Goal: Task Accomplishment & Management: Complete application form

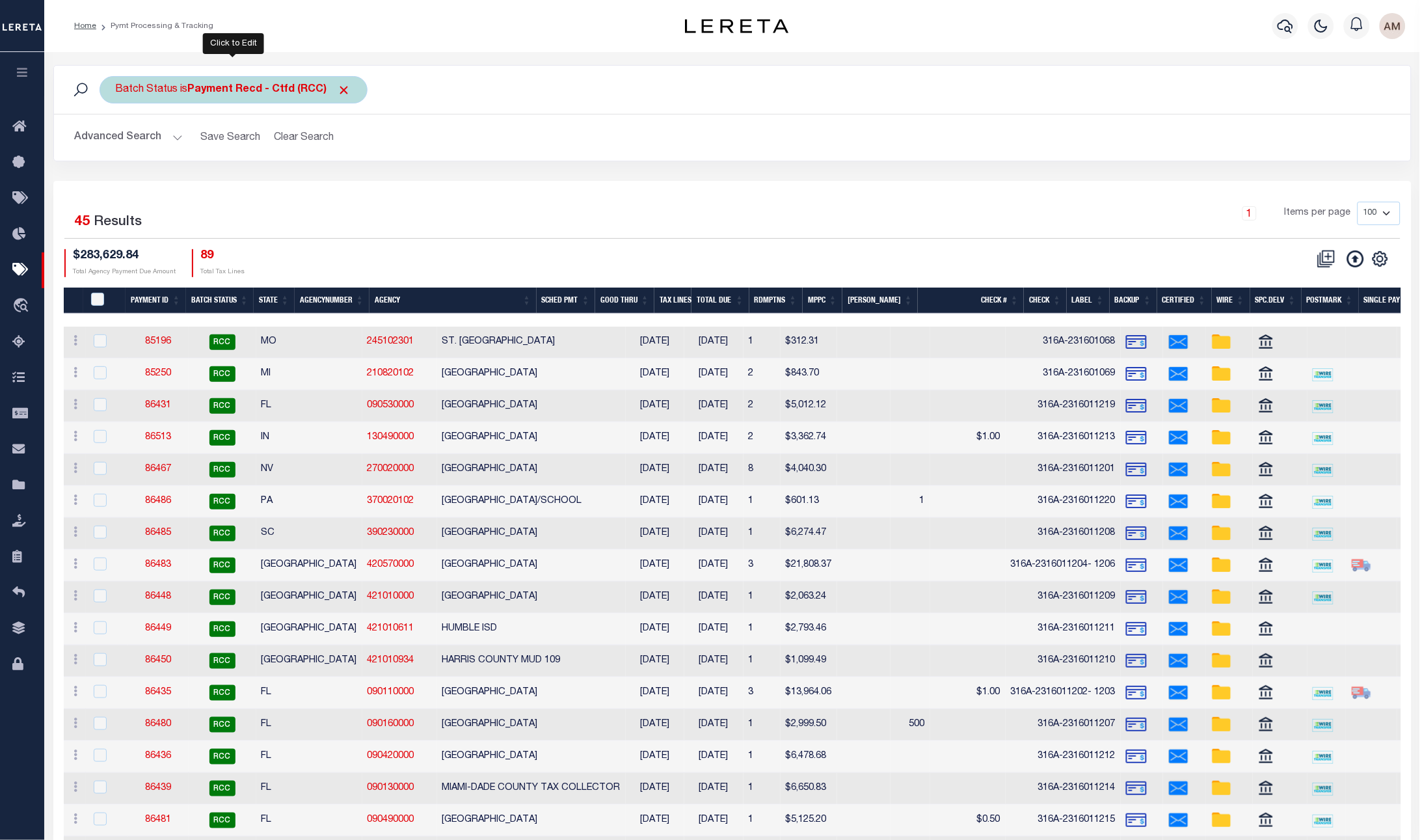
click at [206, 99] on div "Batch Status is Payment Recd - Ctfd (RCC)" at bounding box center [234, 90] width 268 height 27
click at [239, 161] on select "Awaiting Funds (AWF) Cleared and Complete (CAC) New Check Needed (NCN) Payment …" at bounding box center [212, 153] width 192 height 24
select select "RSR"
click at [117, 142] on select "Awaiting Funds (AWF) Cleared and Complete (CAC) New Check Needed (NCN) Payment …" at bounding box center [212, 153] width 192 height 24
click at [277, 189] on input "Apply" at bounding box center [289, 182] width 39 height 22
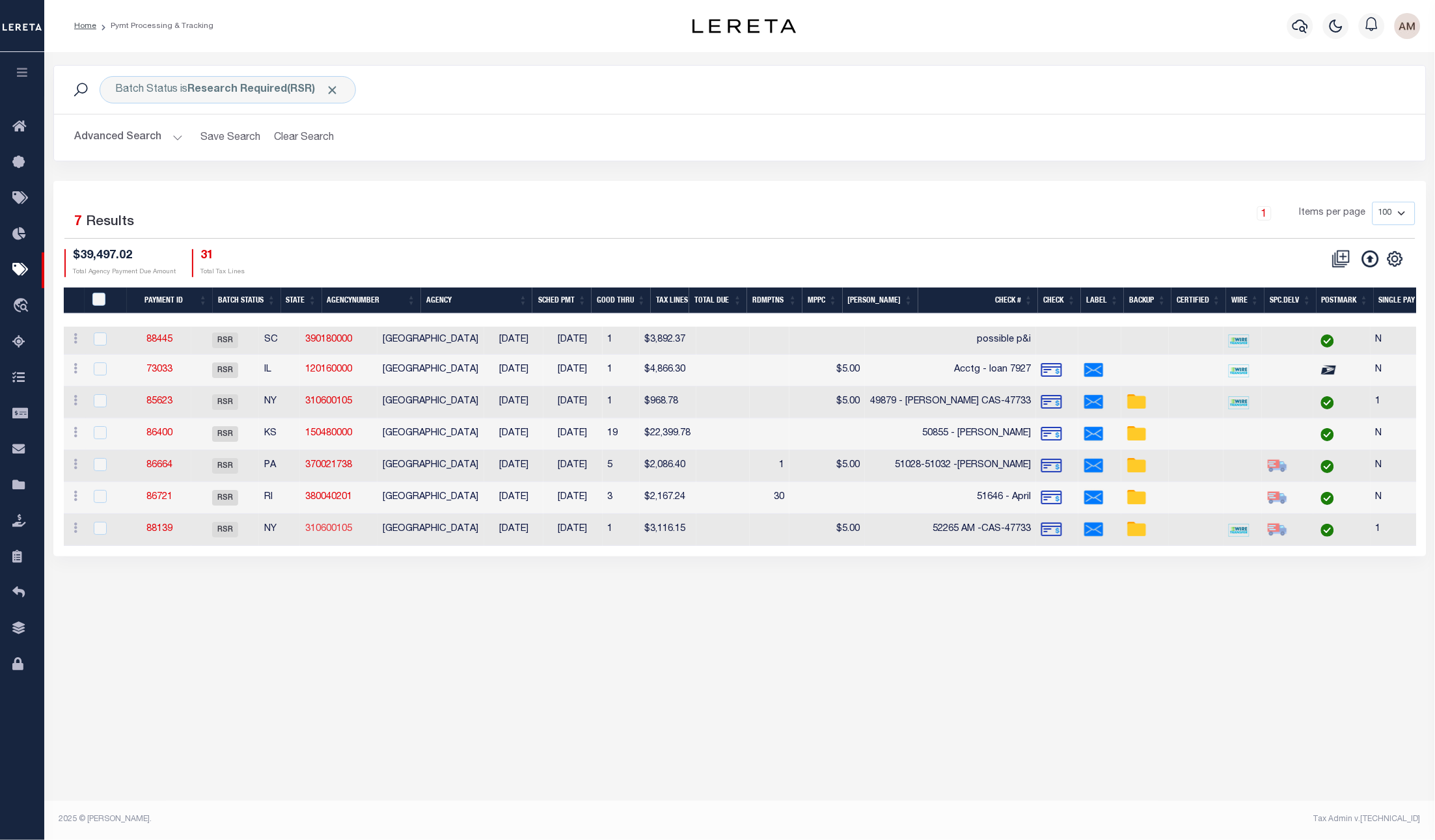
click at [341, 524] on link "310600105" at bounding box center [328, 529] width 47 height 9
checkbox input "true"
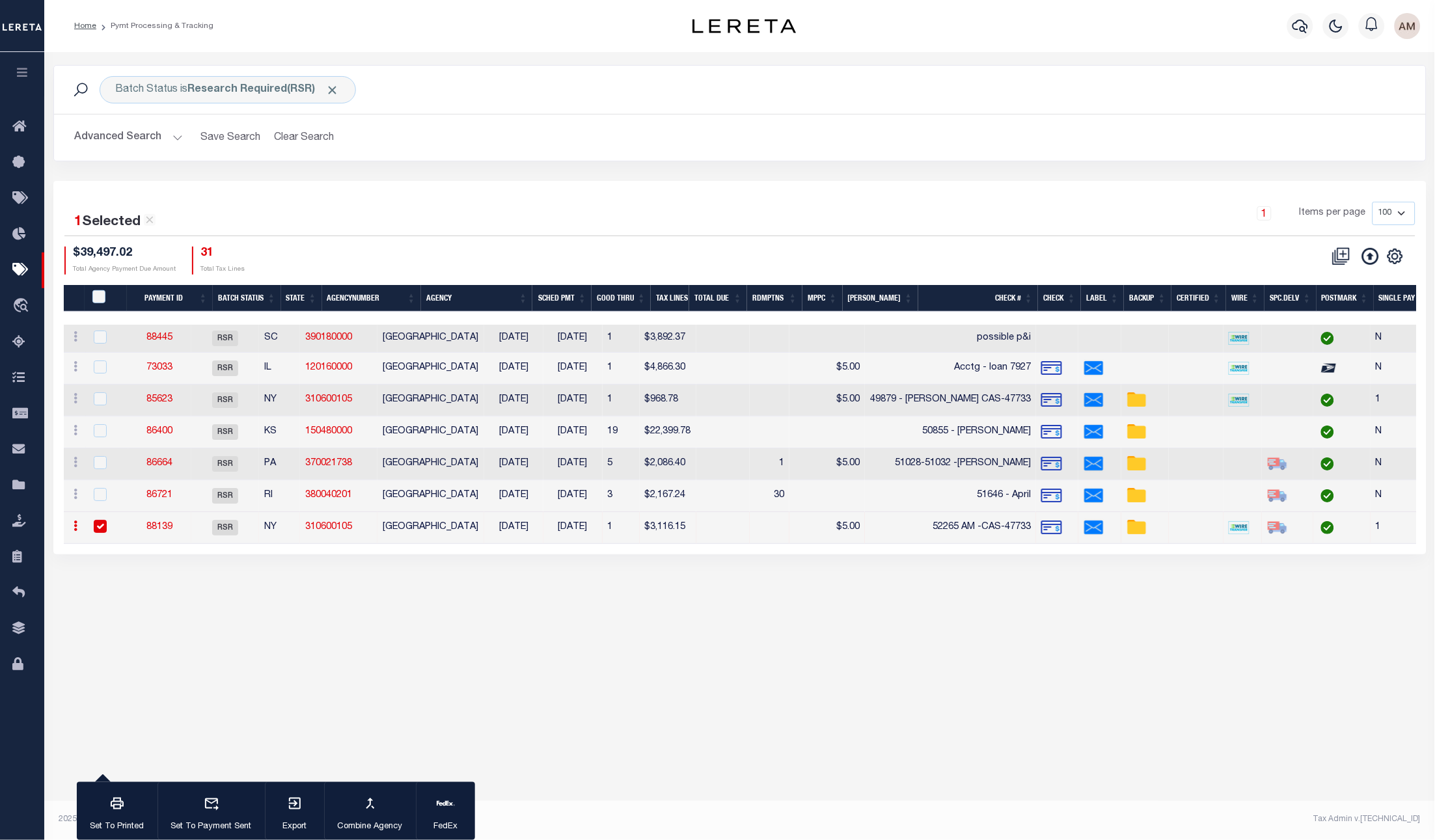
click at [168, 523] on link "88139" at bounding box center [159, 527] width 26 height 9
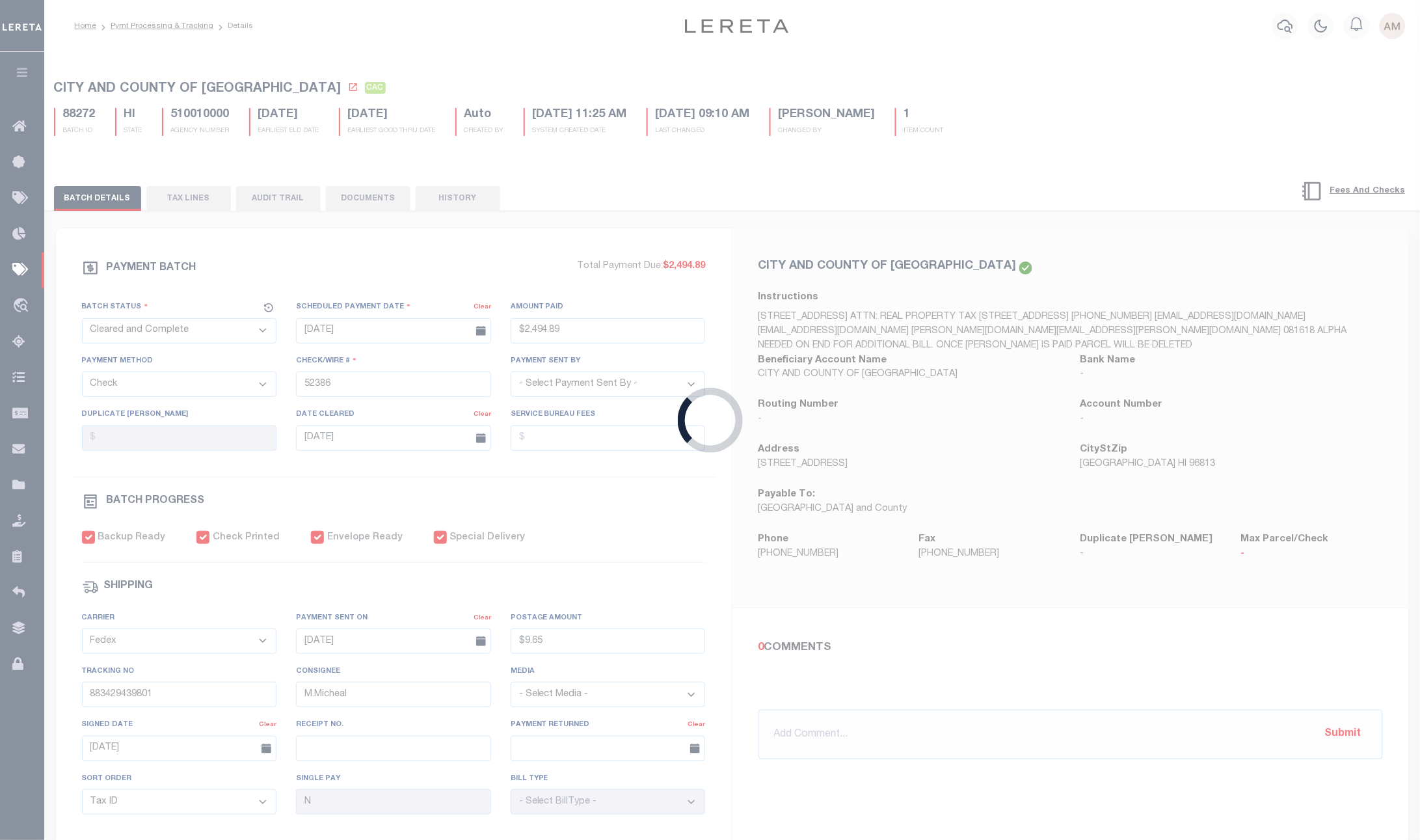
select select "RSR"
type input "[DATE]"
type input "$3,116.15"
type input "52265 AM -CAS-47733"
select select "[PERSON_NAME]"
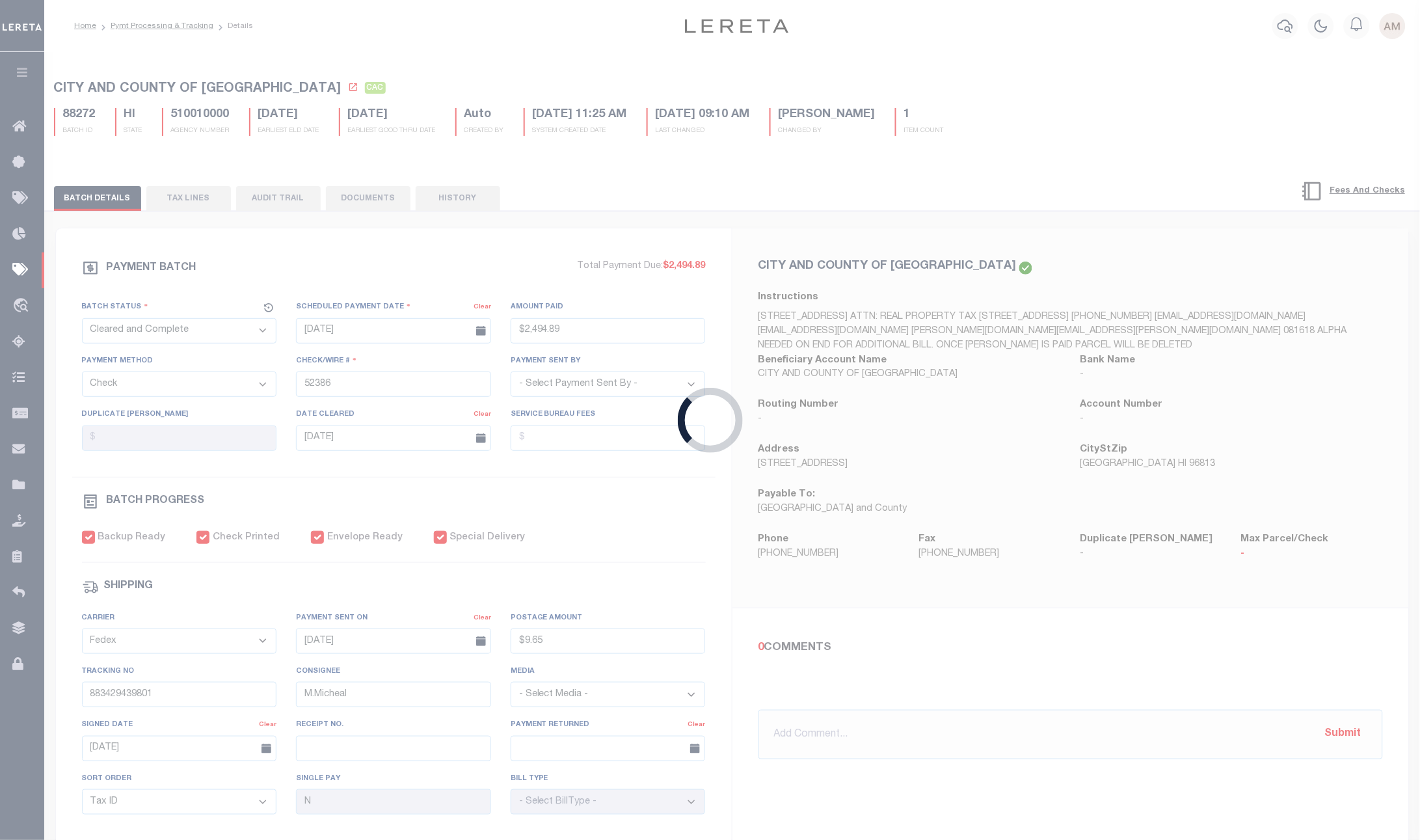
checkbox input "true"
type input "[DATE]"
type input "$9.85"
type input "9205590111312635103993"
type input "1"
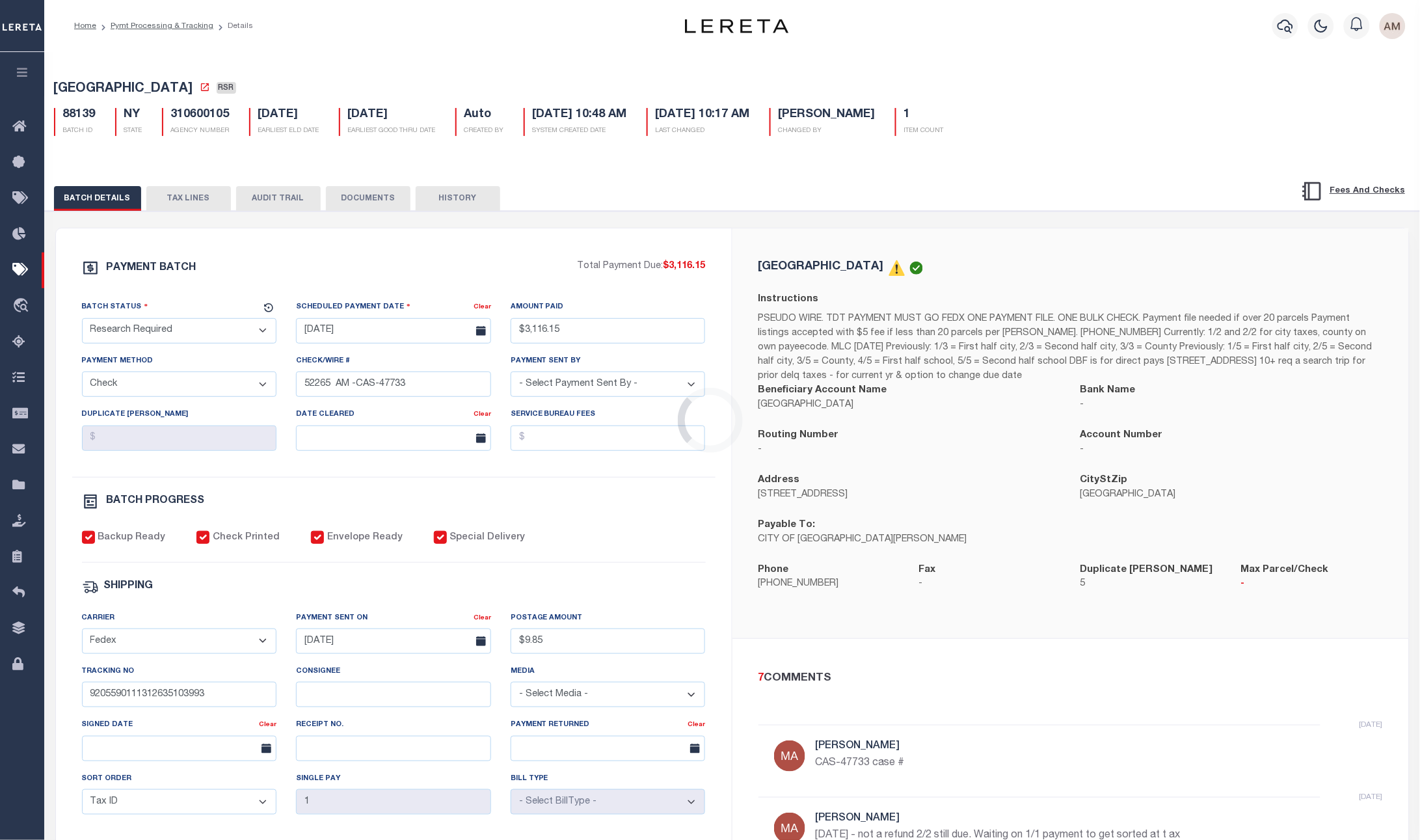
click at [337, 210] on button "DOCUMENTS" at bounding box center [368, 198] width 85 height 24
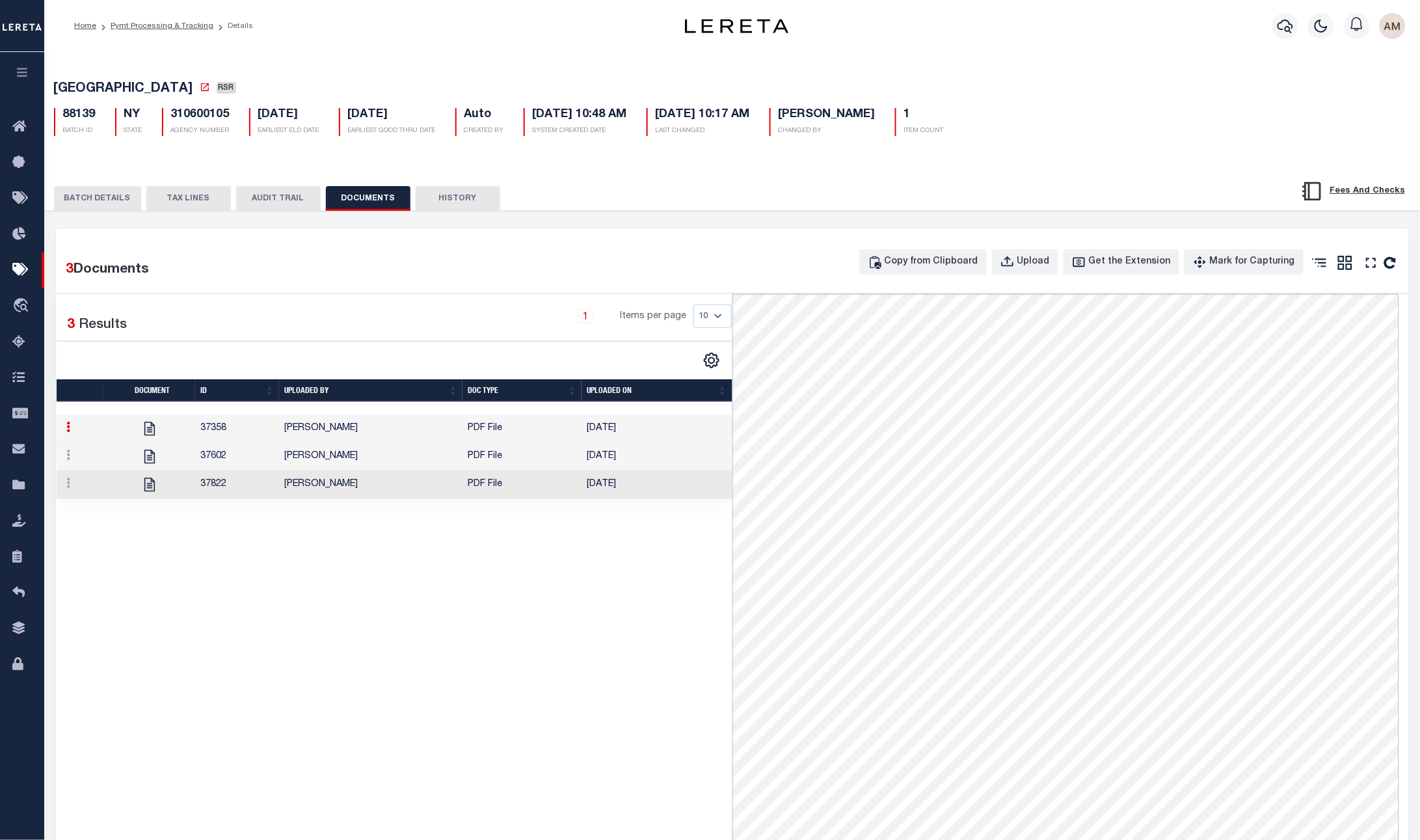
click at [436, 489] on td "[PERSON_NAME]" at bounding box center [371, 485] width 183 height 28
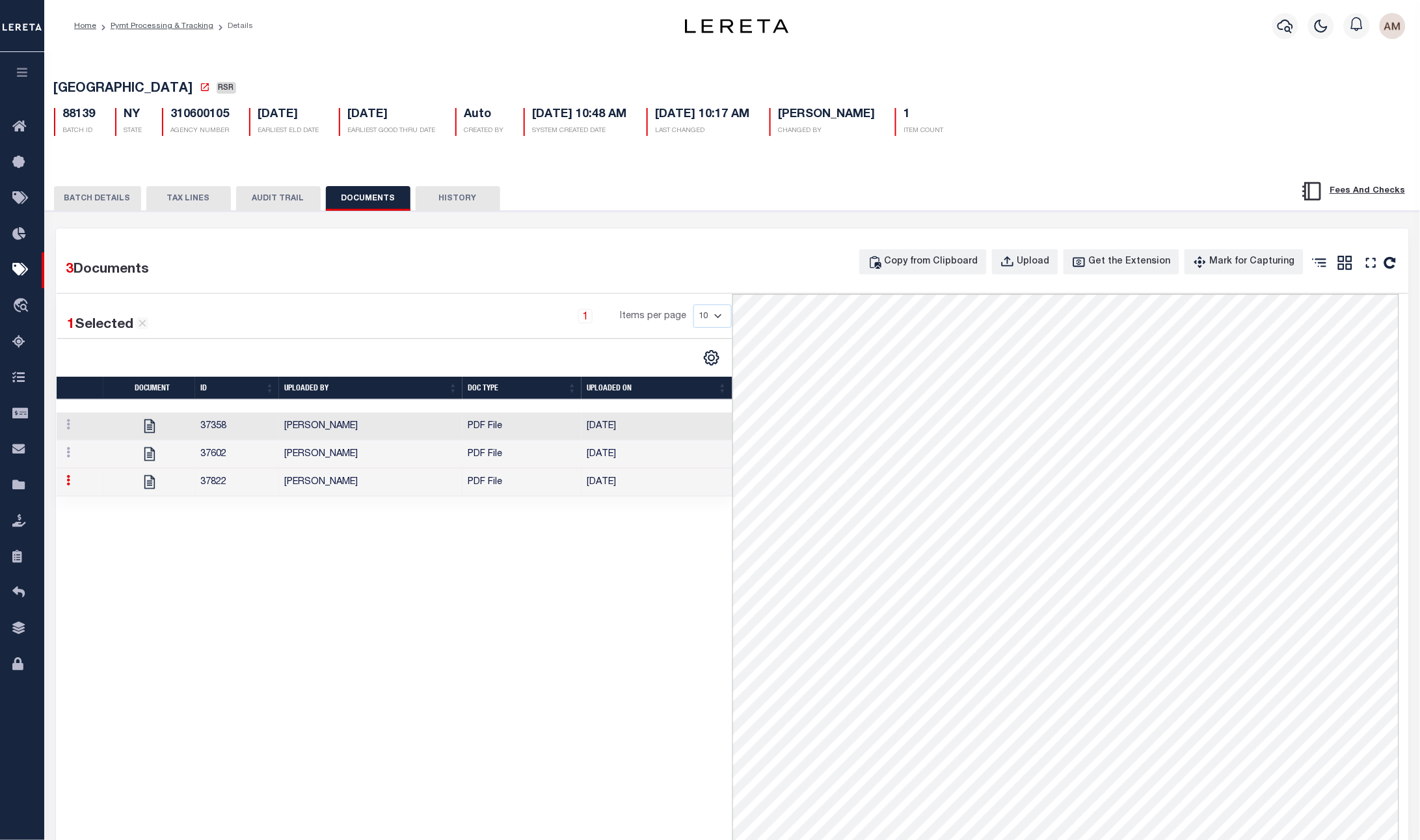
click at [404, 451] on td "[PERSON_NAME]" at bounding box center [371, 454] width 183 height 28
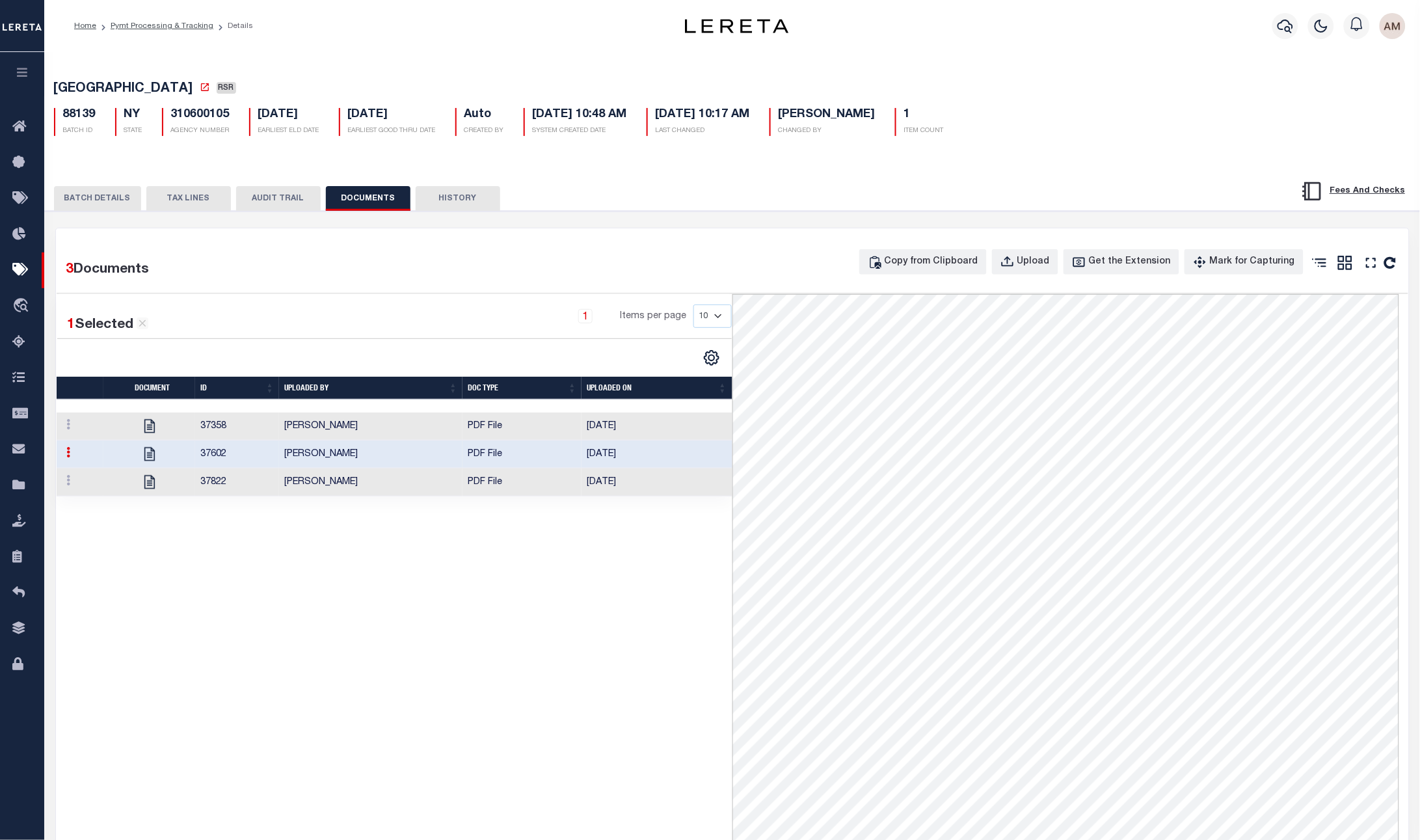
click at [194, 207] on button "TAX LINES" at bounding box center [189, 198] width 85 height 24
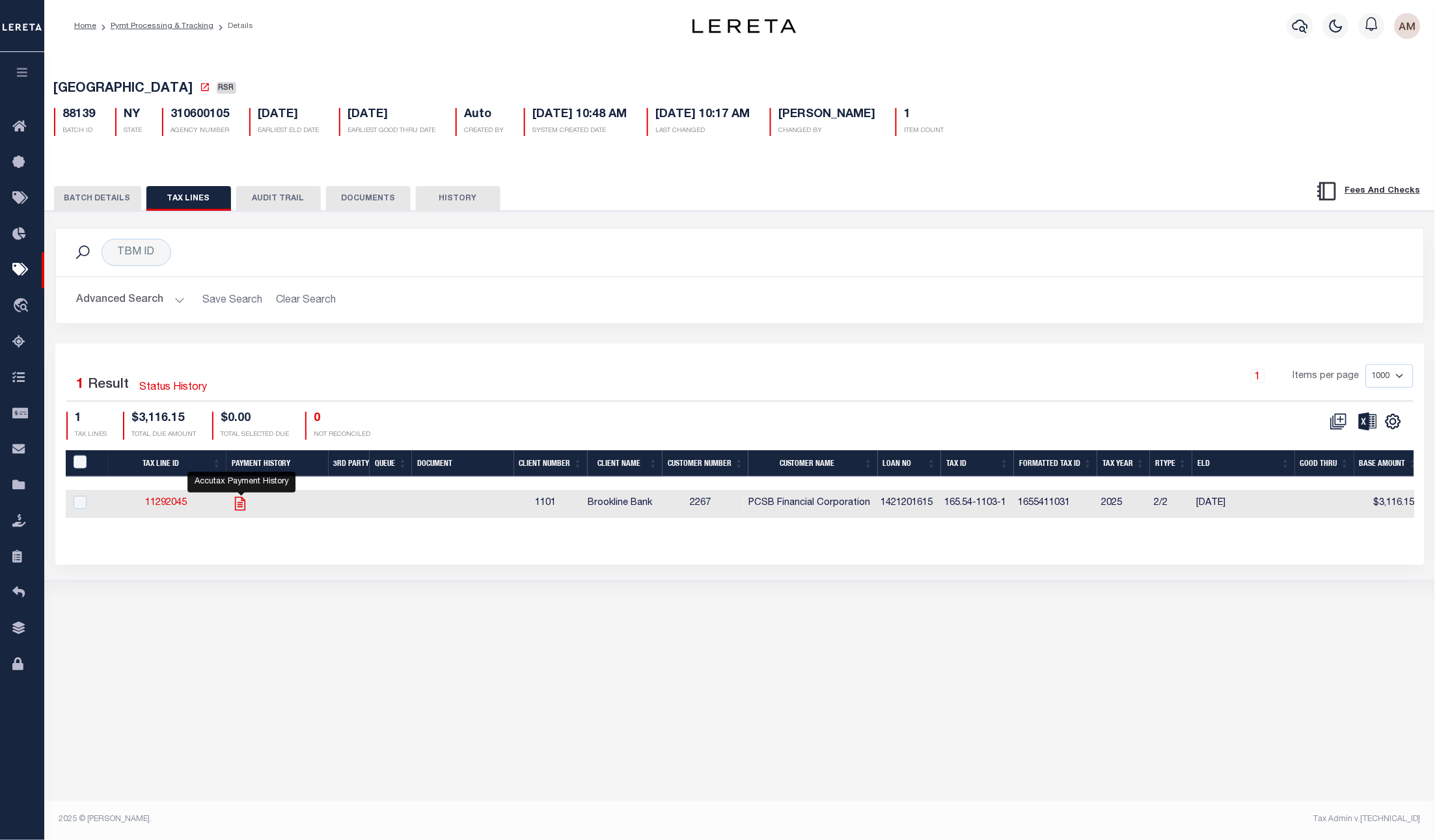
click at [237, 505] on icon "" at bounding box center [240, 503] width 11 height 13
checkbox input "true"
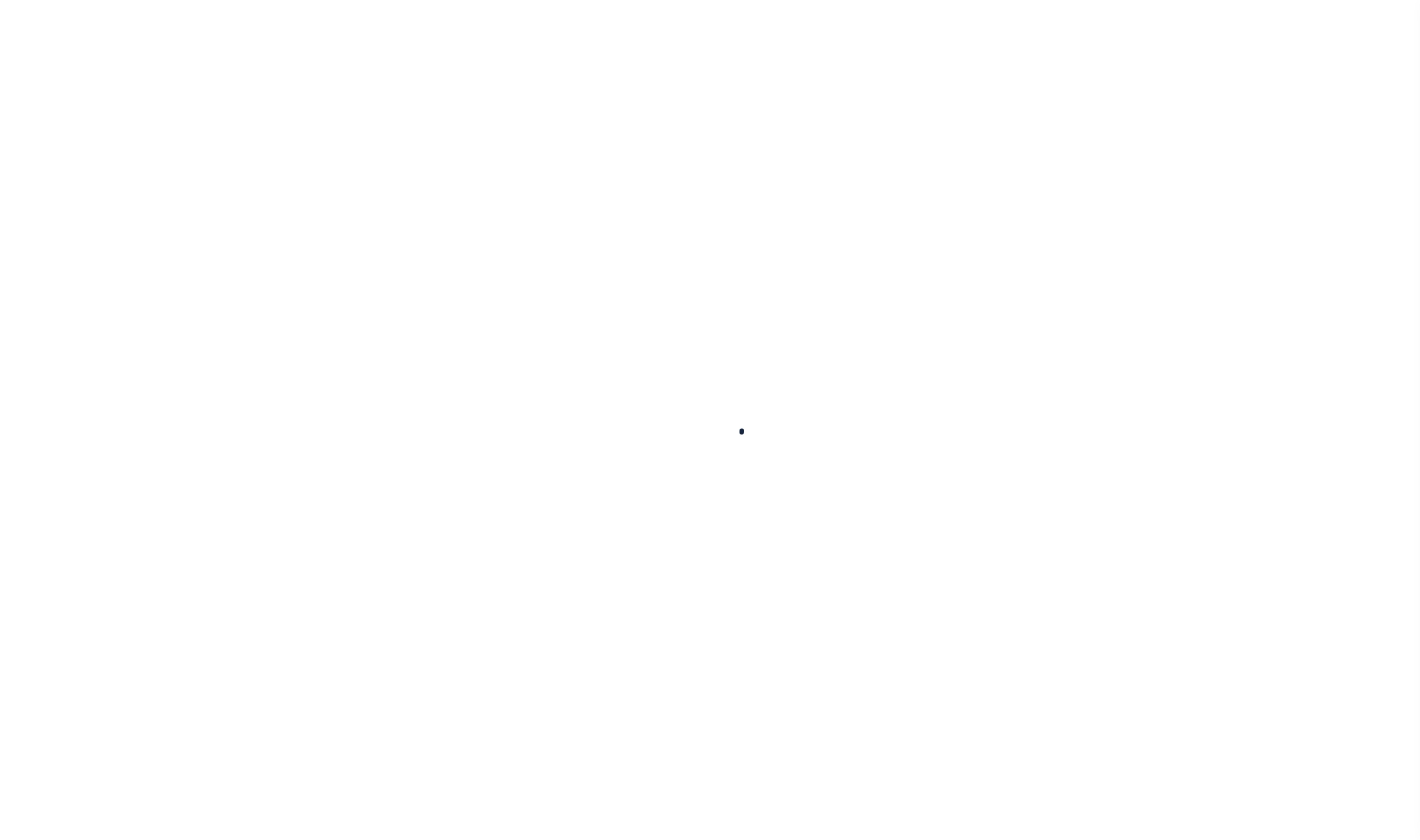
select select
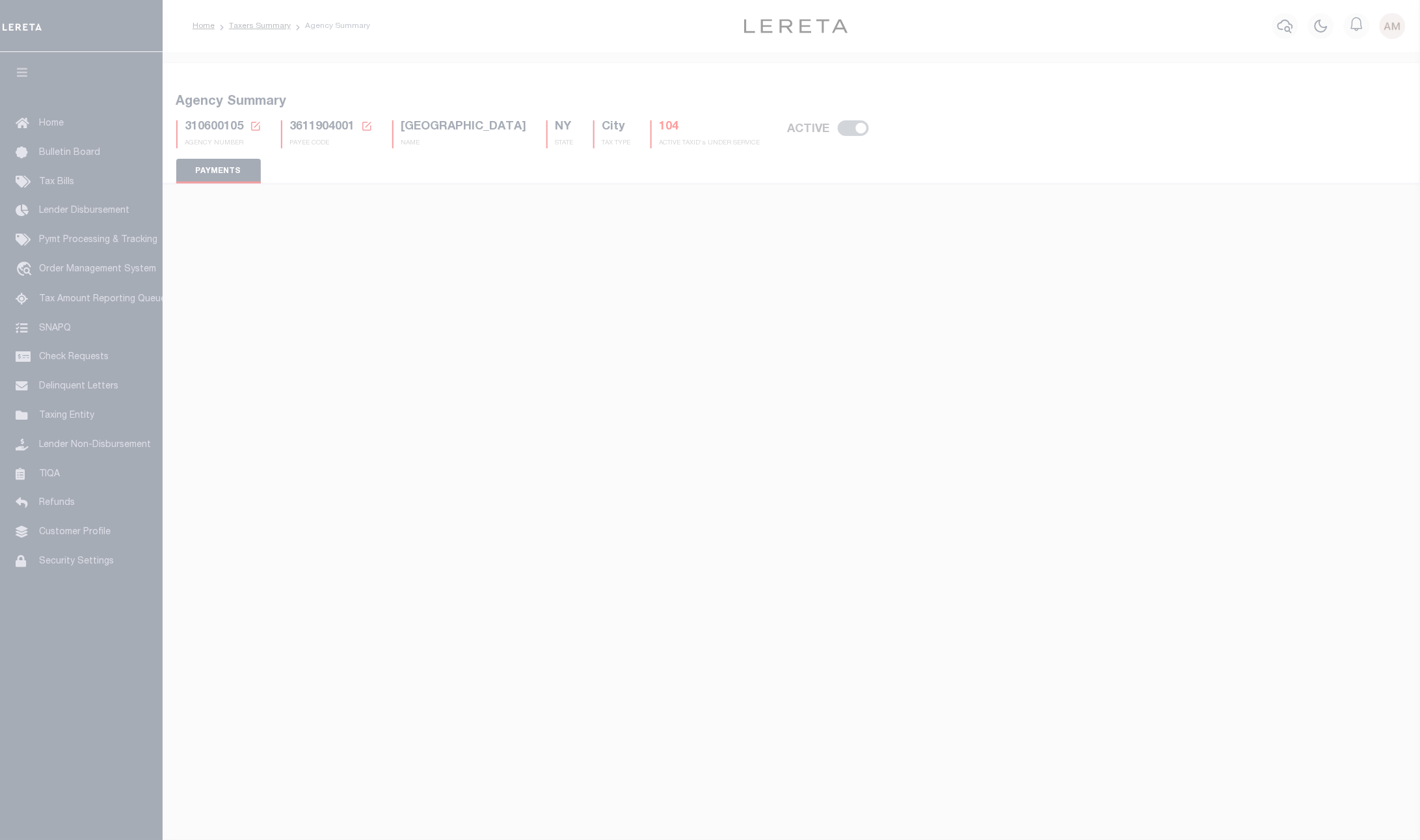
type input "$5"
select select "true"
type input "City of Mount Vernon"
checkbox input "false"
type input "1"
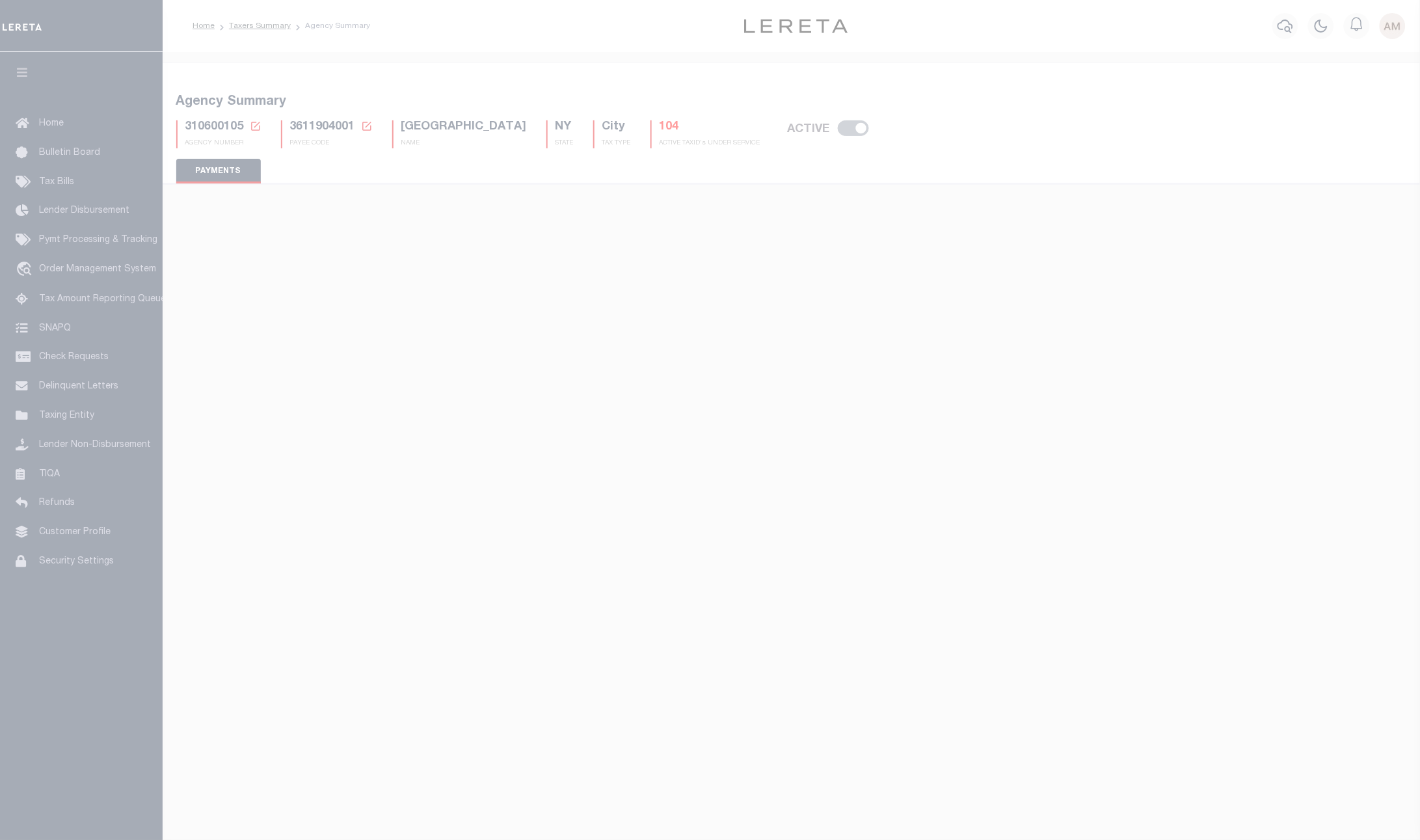
select select "false"
type input "N - Escrow reporting should not include - “Delinquent Prior Year(s) Exist”, “De…"
radio input "true"
checkbox input "false"
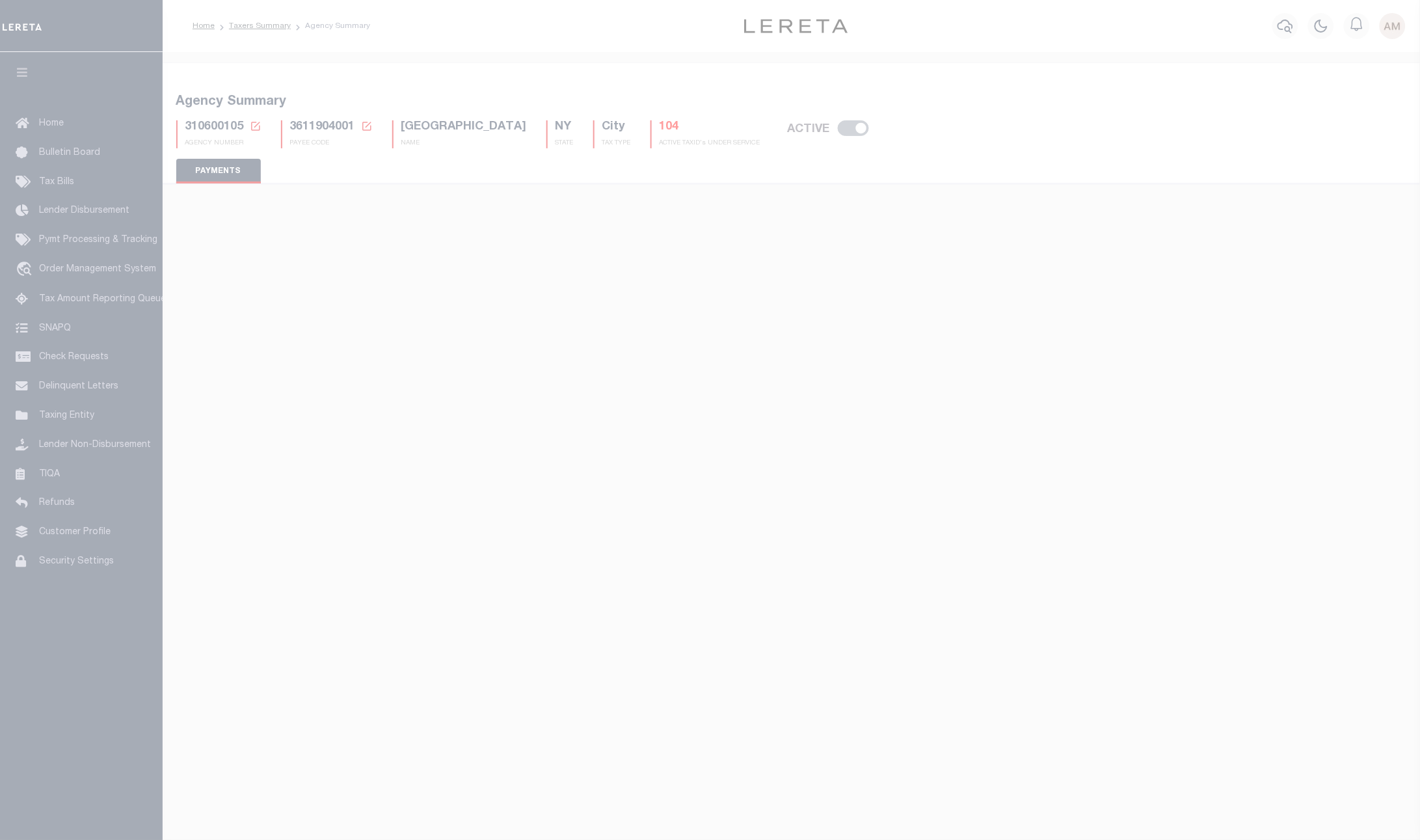
checkbox input "false"
radio input "true"
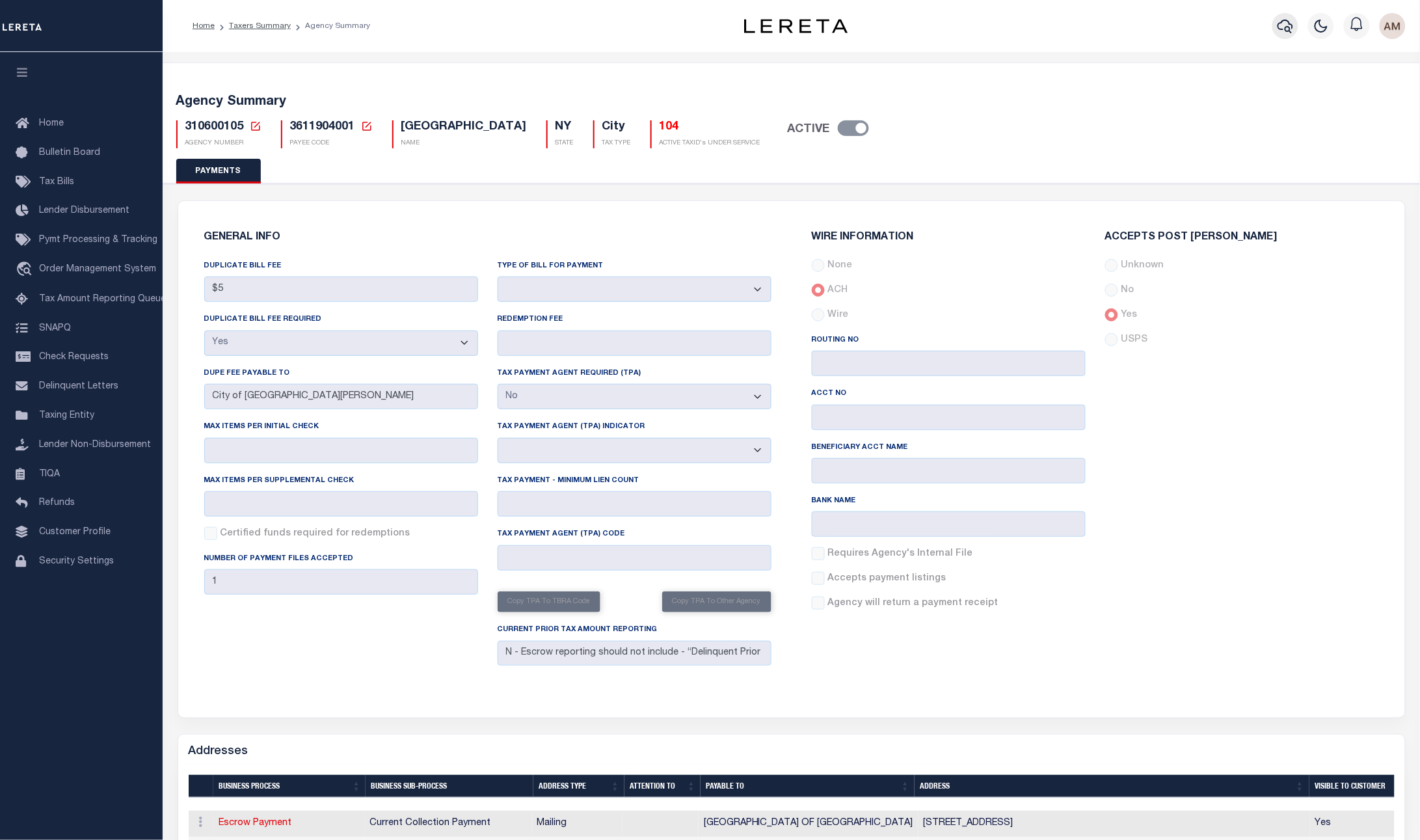
click at [1278, 22] on icon "button" at bounding box center [1285, 25] width 15 height 15
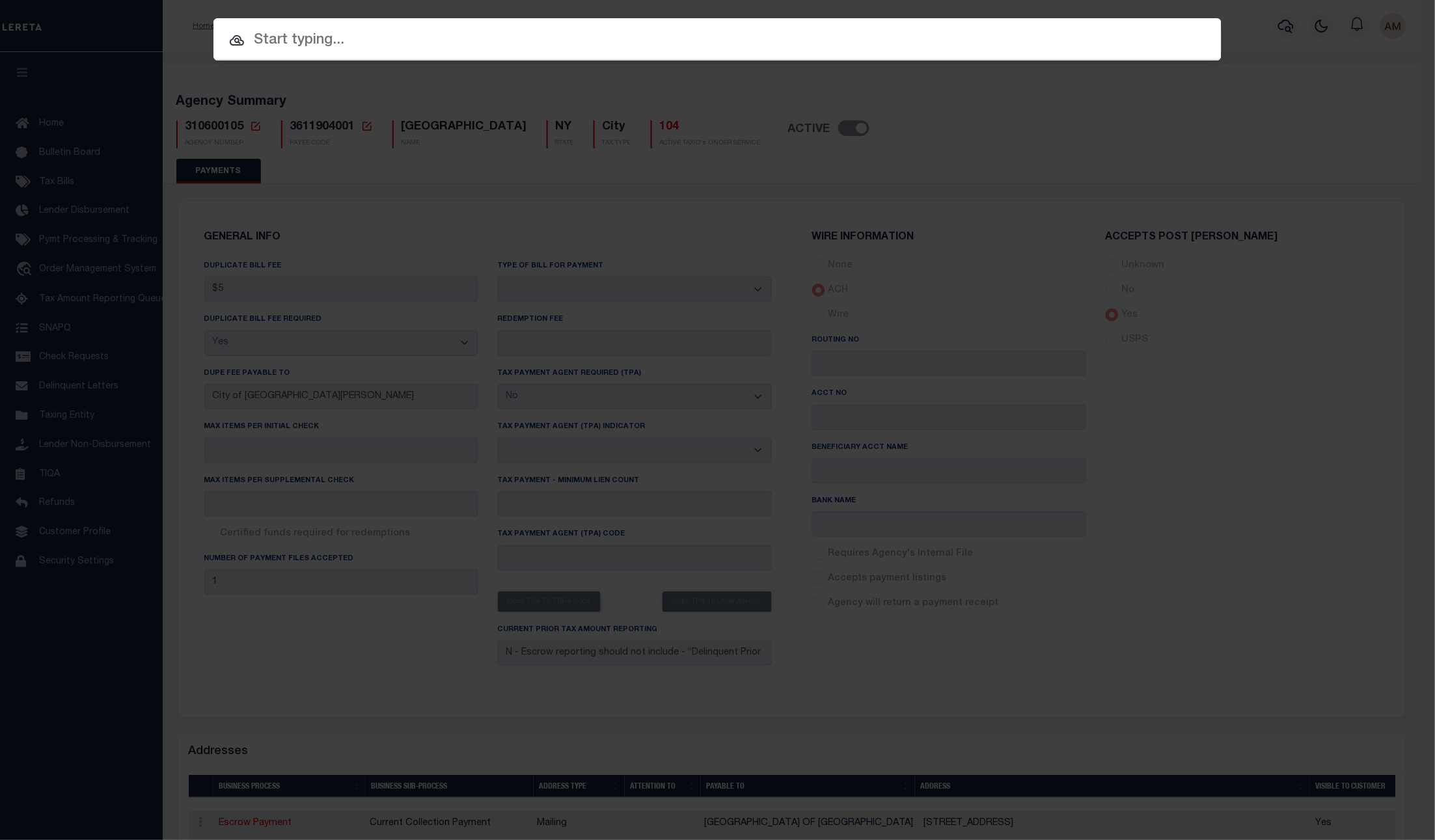
click at [928, 34] on input "text" at bounding box center [717, 40] width 1009 height 22
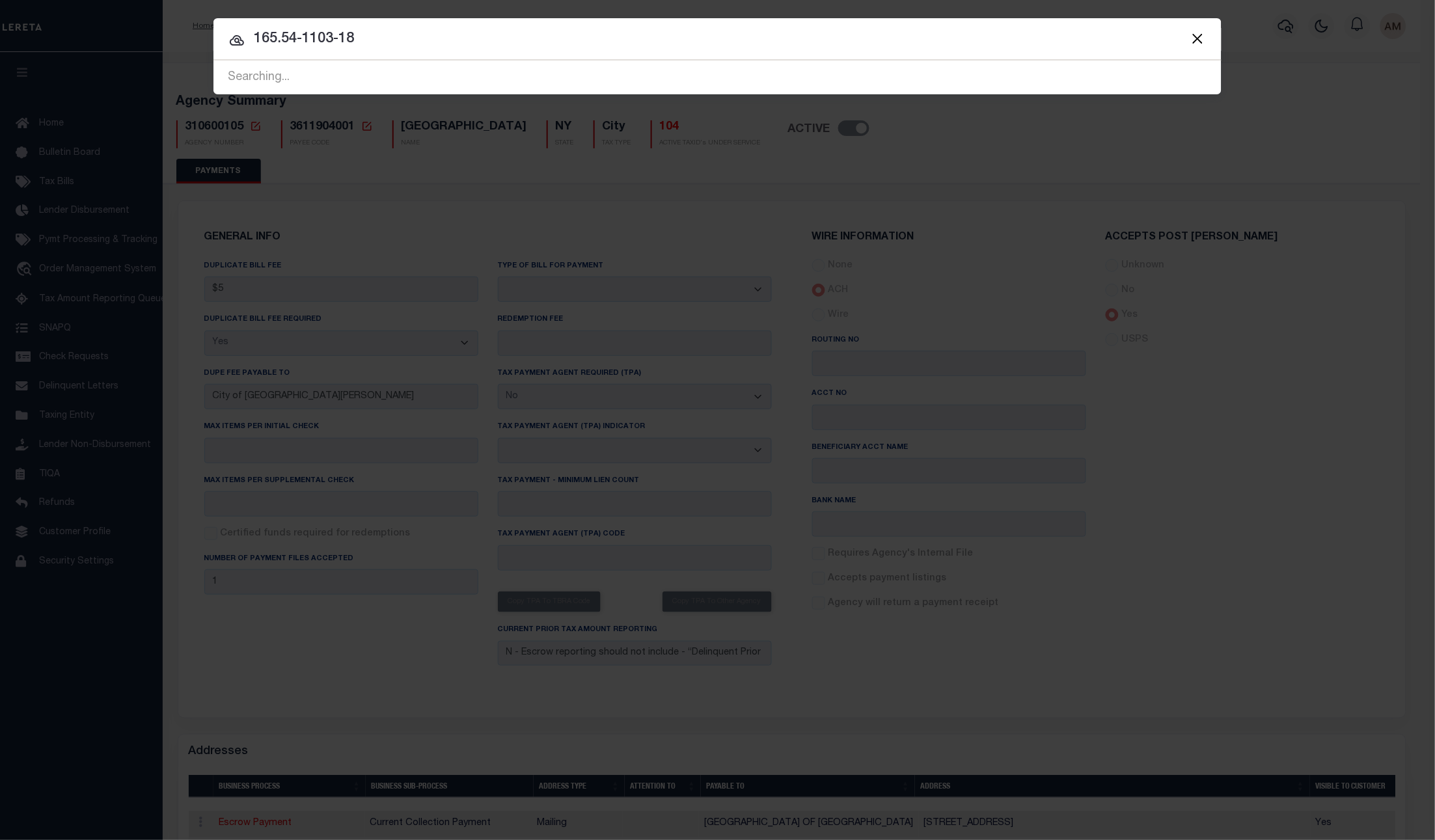
click at [908, 40] on input "165.54-1103-18" at bounding box center [717, 39] width 1009 height 22
click at [661, 31] on input "165.54-1103-18" at bounding box center [717, 39] width 1009 height 22
drag, startPoint x: 416, startPoint y: 38, endPoint x: 244, endPoint y: 64, distance: 174.0
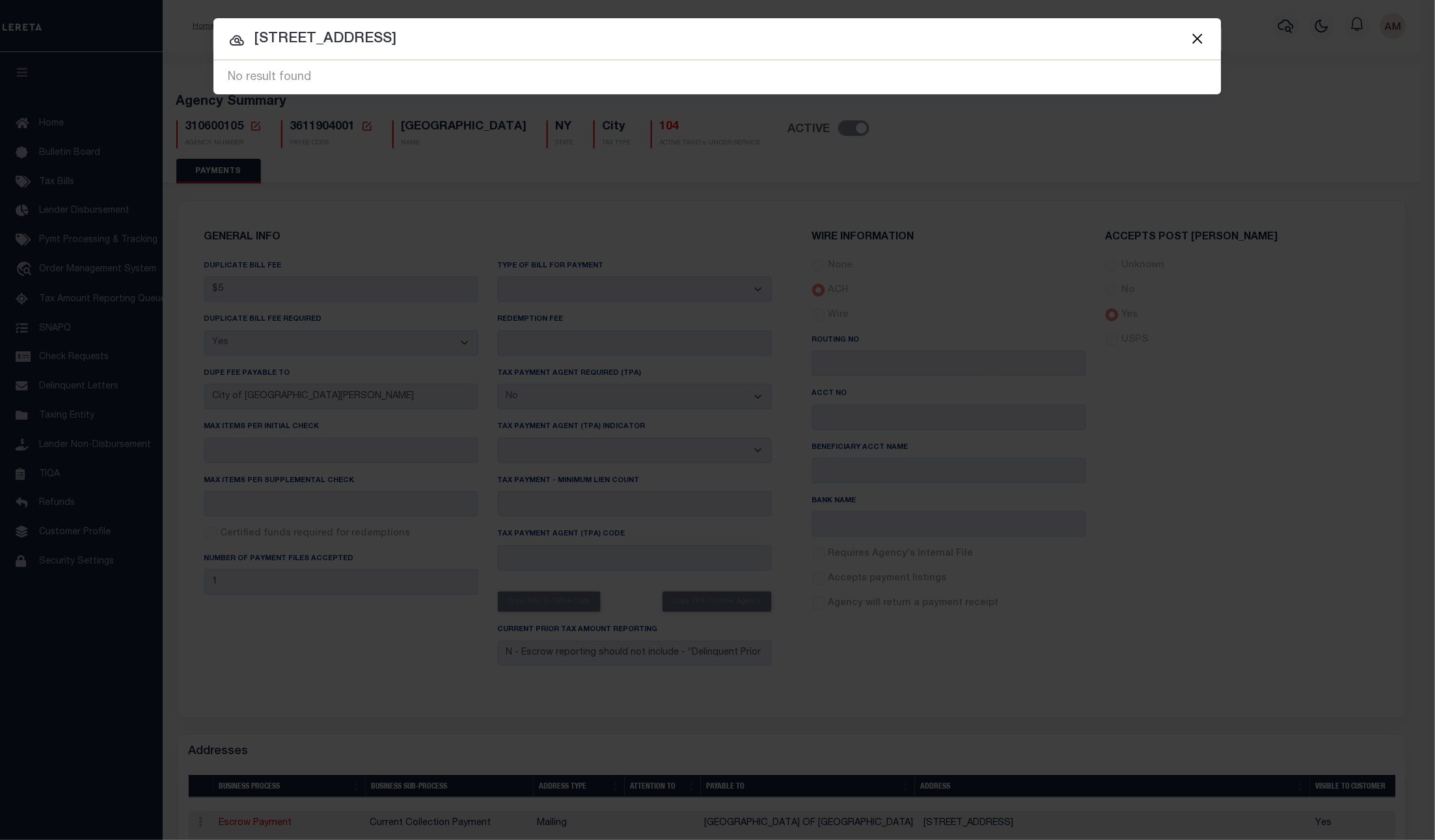
click at [244, 64] on span "225 sixth st No result found No result found" at bounding box center [717, 77] width 1009 height 34
type input "ricknel"
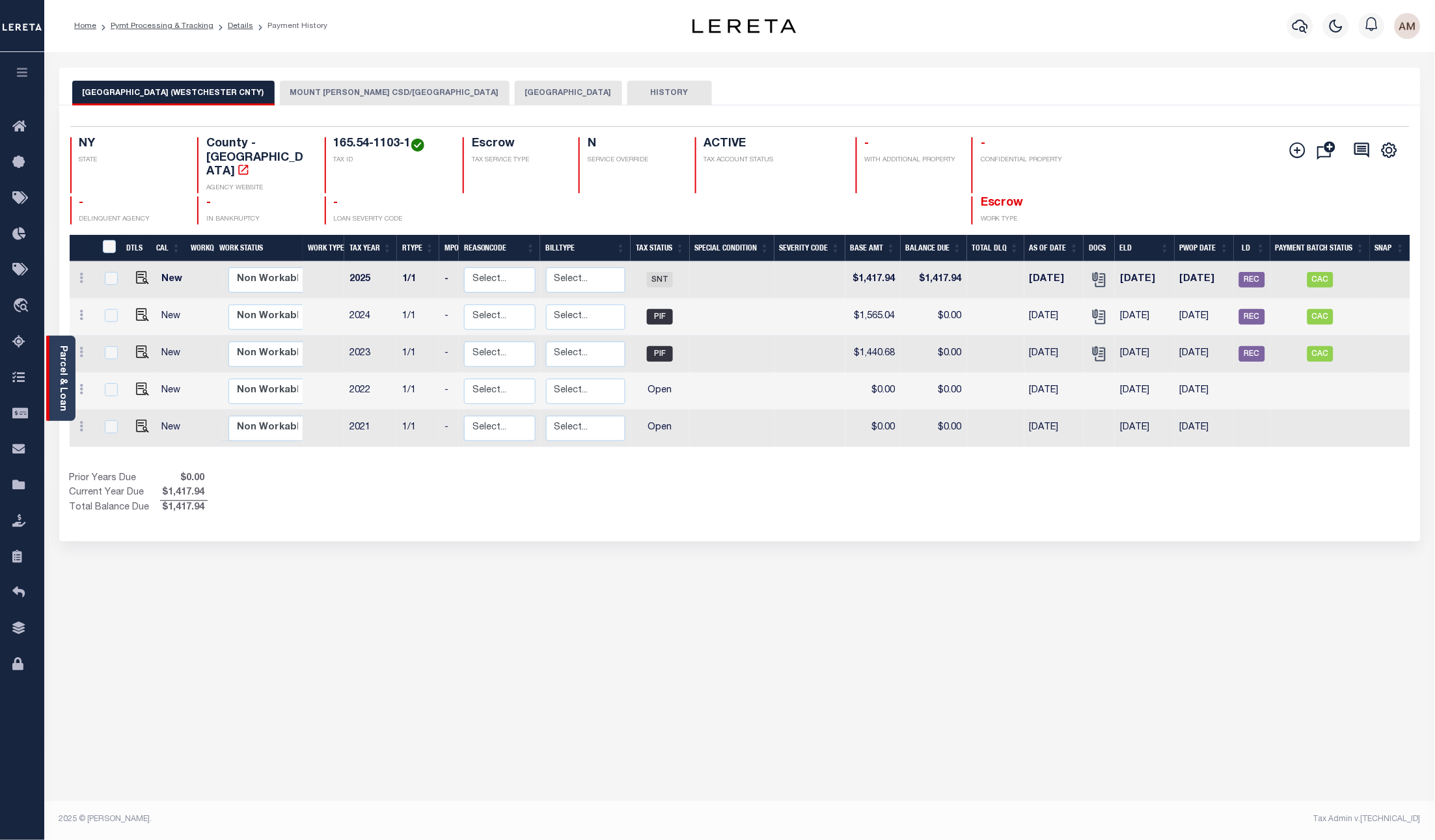
click at [62, 359] on link "Parcel & Loan" at bounding box center [62, 378] width 9 height 66
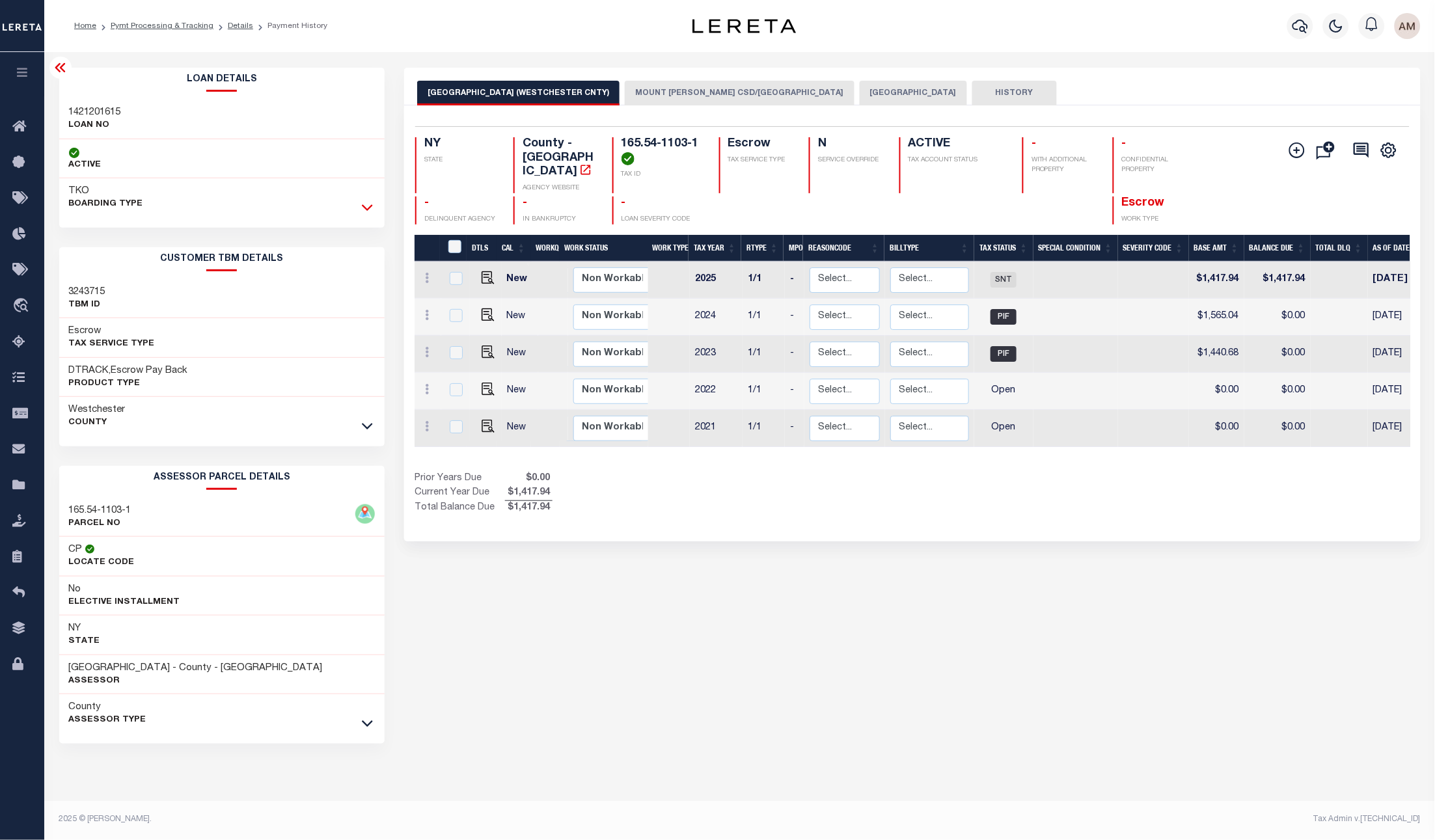
click at [373, 209] on icon at bounding box center [367, 207] width 11 height 13
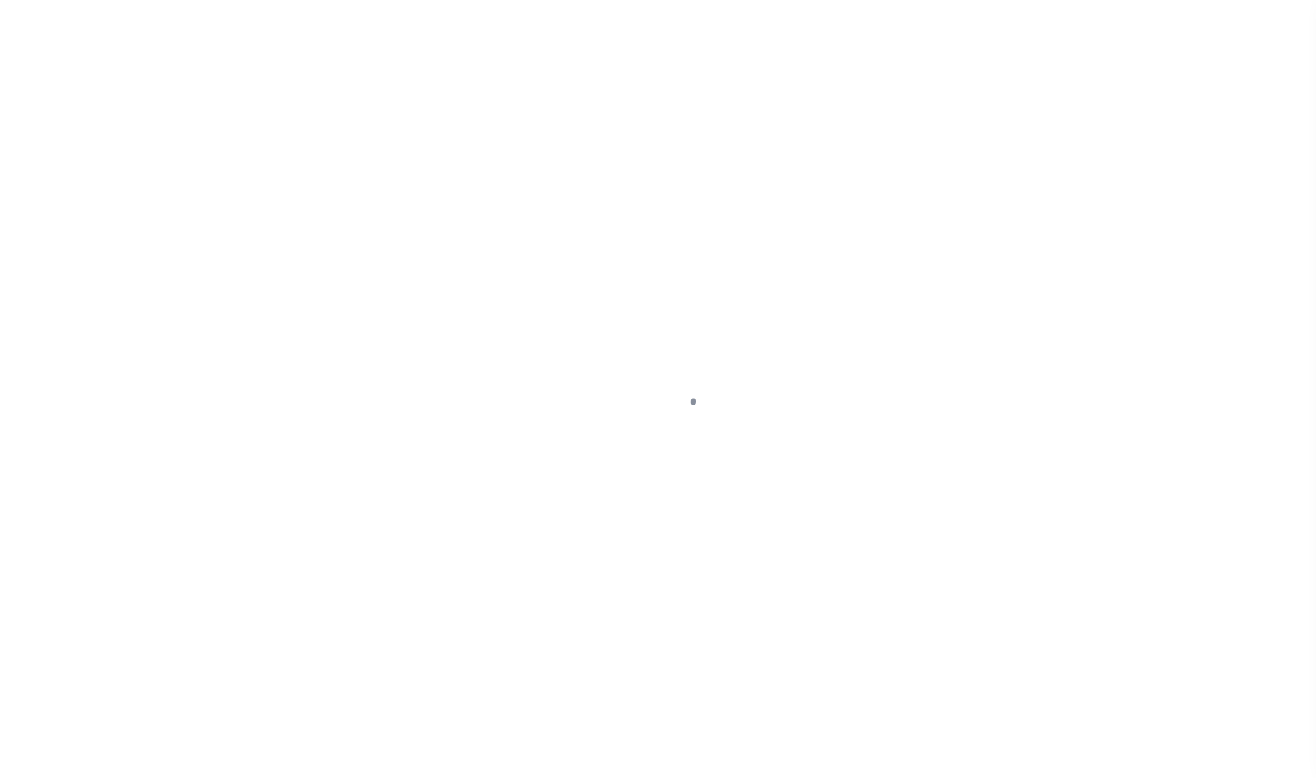
select select "RSR"
select select "CHK"
select select "[PERSON_NAME]"
select select "FDX"
